Goal: Task Accomplishment & Management: Manage account settings

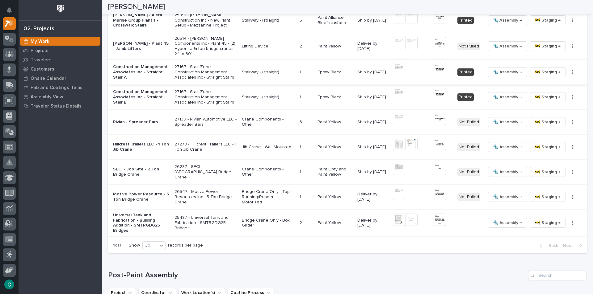
scroll to position [772, 0]
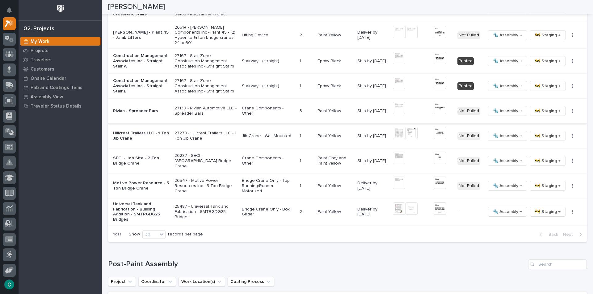
click at [433, 107] on img at bounding box center [439, 108] width 12 height 12
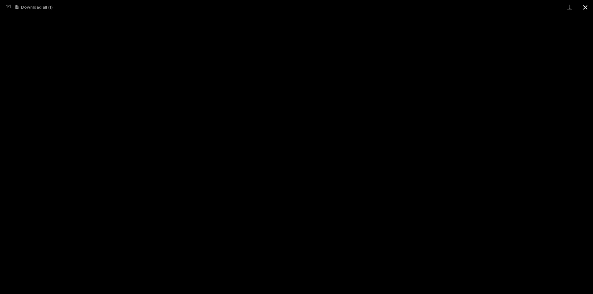
click at [587, 6] on button "Close gallery" at bounding box center [584, 7] width 15 height 15
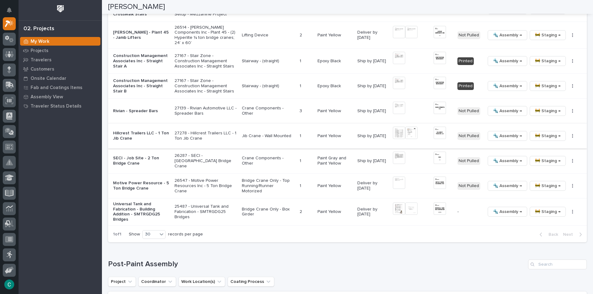
scroll to position [802, 0]
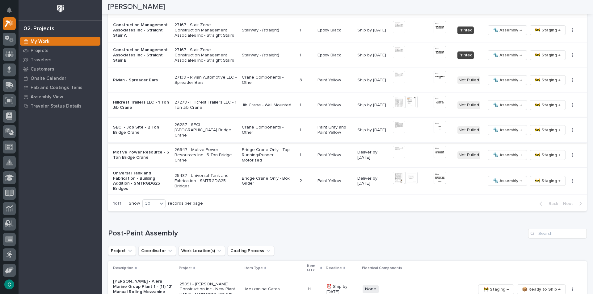
click at [438, 122] on img at bounding box center [439, 127] width 12 height 12
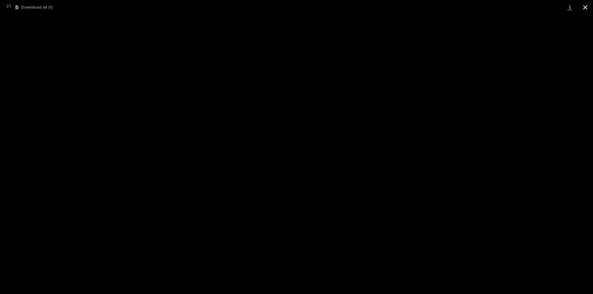
click at [587, 5] on button "Close gallery" at bounding box center [584, 7] width 15 height 15
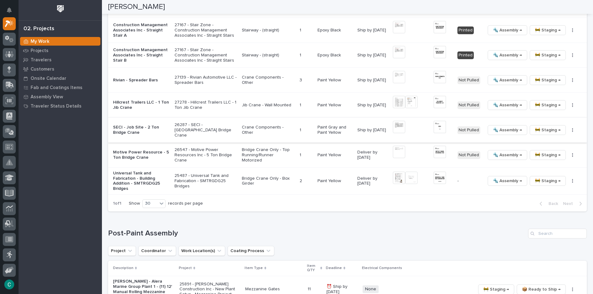
click at [400, 121] on img at bounding box center [399, 127] width 12 height 12
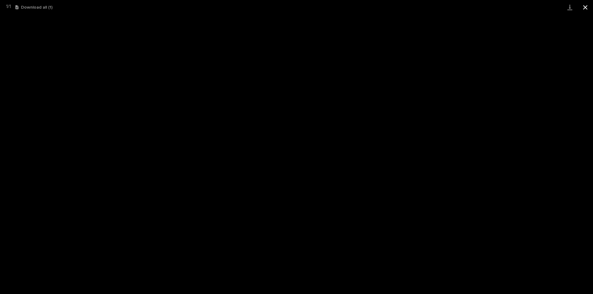
click at [585, 9] on button "Close gallery" at bounding box center [584, 7] width 15 height 15
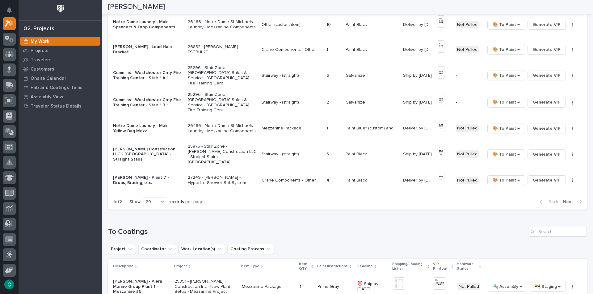
scroll to position [463, 0]
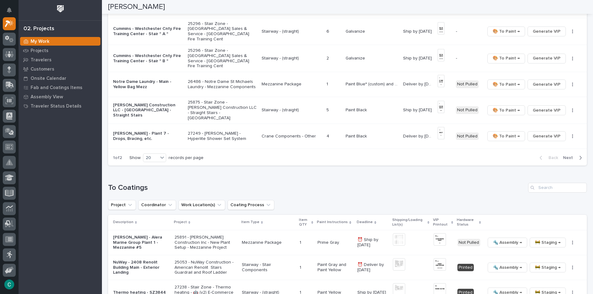
click at [565, 155] on span "Next" at bounding box center [570, 158] width 14 height 6
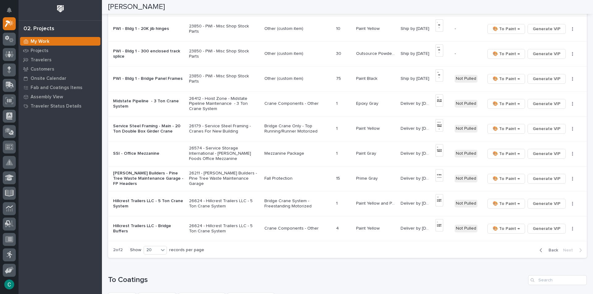
scroll to position [196, 0]
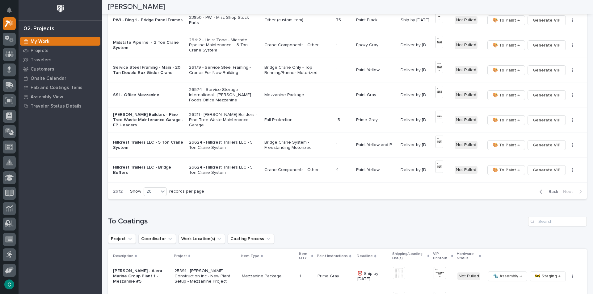
click at [540, 192] on div "button" at bounding box center [541, 192] width 5 height 6
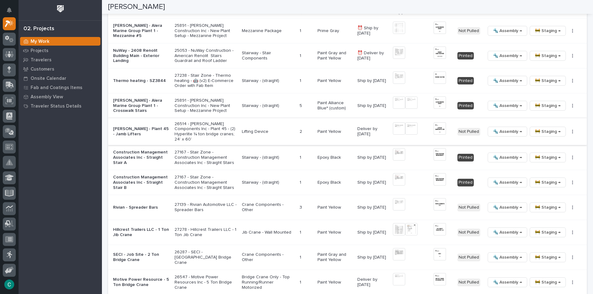
scroll to position [690, 0]
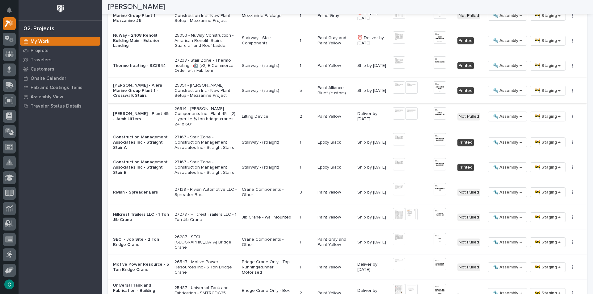
click at [538, 87] on span "🚧 Staging →" at bounding box center [548, 90] width 26 height 7
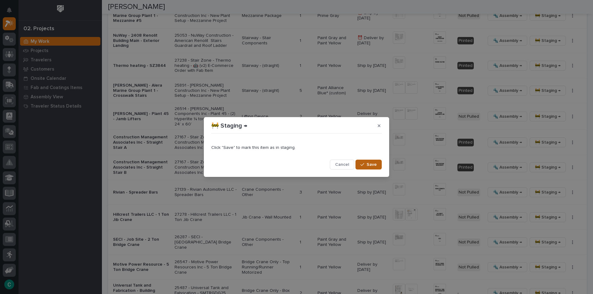
click at [369, 166] on span "Save" at bounding box center [371, 165] width 10 height 6
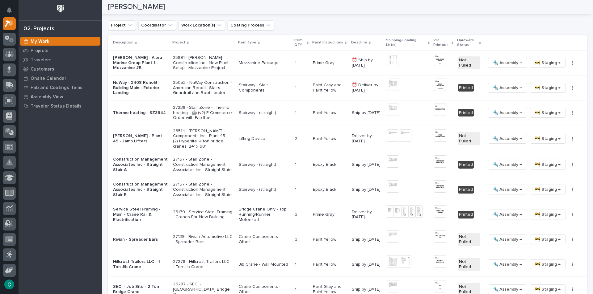
scroll to position [612, 0]
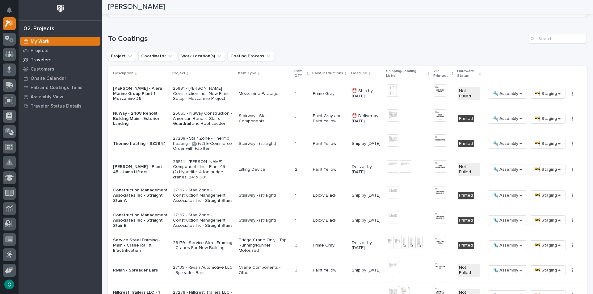
click at [33, 61] on p "Travelers" at bounding box center [41, 60] width 21 height 6
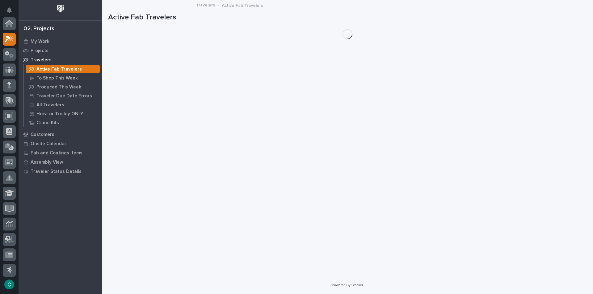
scroll to position [15, 0]
click at [40, 40] on p "My Work" at bounding box center [40, 42] width 19 height 6
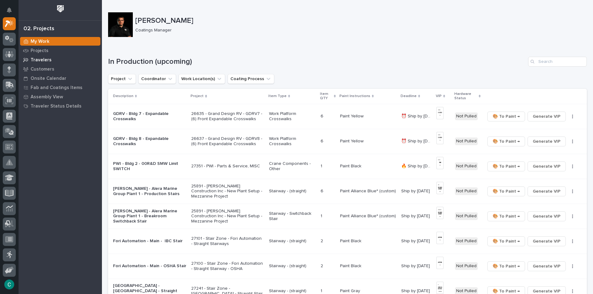
click at [46, 61] on p "Travelers" at bounding box center [41, 60] width 21 height 6
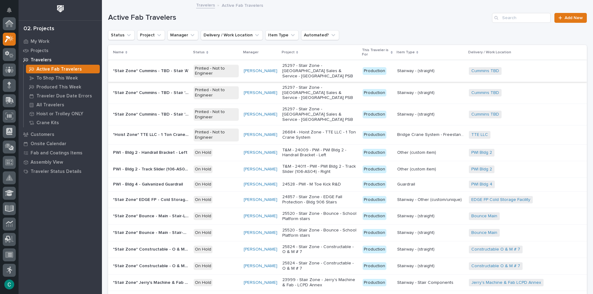
scroll to position [15, 0]
click at [518, 19] on input "Search" at bounding box center [521, 18] width 59 height 10
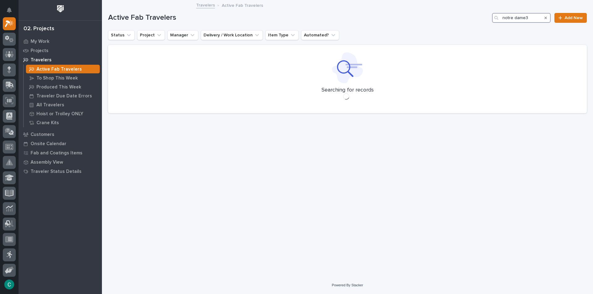
type input "notre dame"
